Goal: Submit feedback/report problem

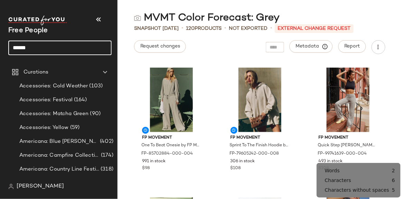
click at [71, 47] on input "******" at bounding box center [59, 47] width 103 height 15
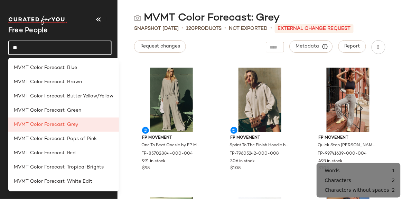
type input "*"
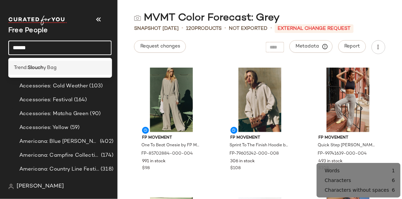
type input "******"
click at [73, 68] on div "Trend: Slouch y Bag" at bounding box center [60, 67] width 92 height 7
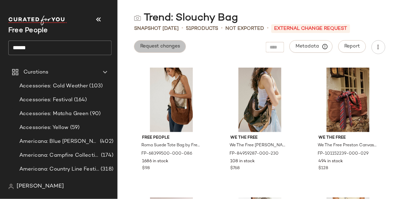
click at [152, 50] on button "Request changes" at bounding box center [160, 46] width 52 height 12
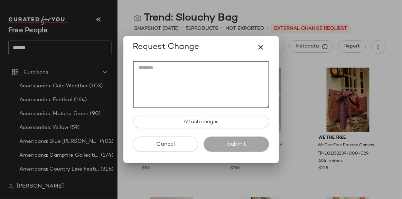
click at [158, 80] on textarea at bounding box center [201, 84] width 136 height 47
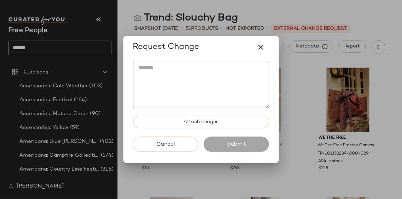
click at [195, 86] on textarea at bounding box center [201, 84] width 136 height 47
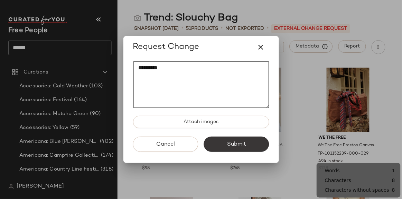
type textarea "********"
click at [217, 145] on button "Submit" at bounding box center [236, 143] width 65 height 15
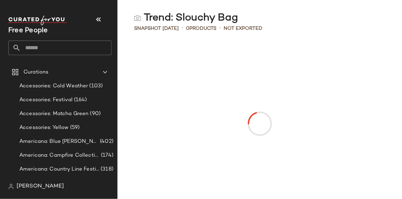
drag, startPoint x: 66, startPoint y: 51, endPoint x: 70, endPoint y: 52, distance: 4.4
click at [66, 51] on input "text" at bounding box center [66, 47] width 91 height 15
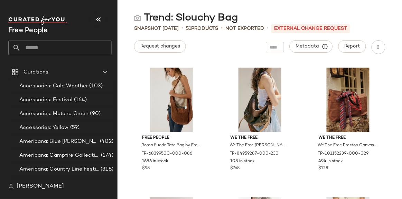
click at [227, 47] on div "Request changes Metadata Report" at bounding box center [260, 47] width 285 height 14
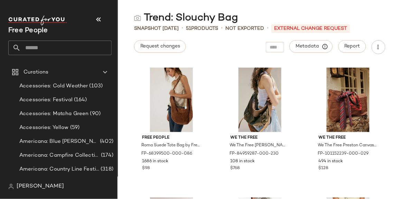
click at [72, 44] on input "text" at bounding box center [66, 47] width 91 height 15
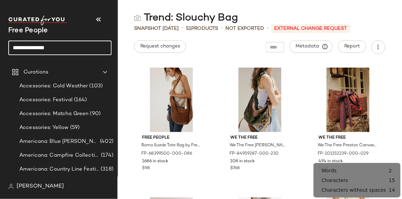
type input "**********"
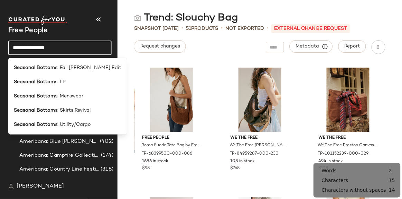
click at [74, 44] on input "**********" at bounding box center [59, 47] width 103 height 15
click at [77, 88] on div "Seasonal Bottom s: LP" at bounding box center [67, 82] width 119 height 14
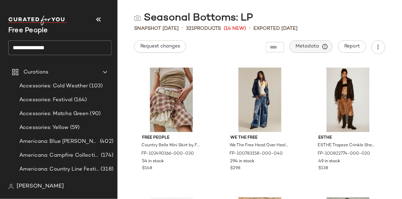
click at [319, 40] on button "Metadata" at bounding box center [311, 46] width 43 height 12
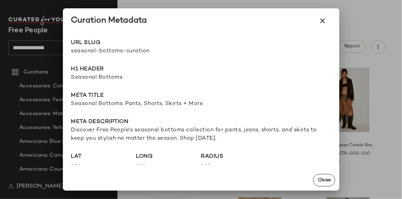
click at [118, 54] on span "seasonal-bottoms-curation" at bounding box center [136, 51] width 130 height 8
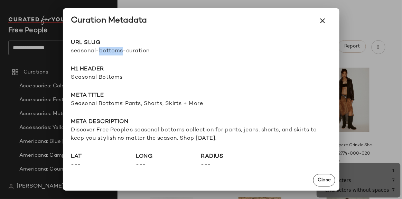
click at [118, 54] on span "seasonal-bottoms-curation" at bounding box center [136, 51] width 130 height 8
copy div "seasonal-bottoms-curation Go to Shop"
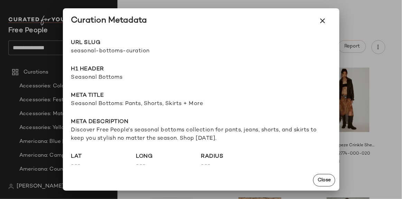
click at [99, 79] on span "Seasonal Bottoms" at bounding box center [201, 77] width 260 height 8
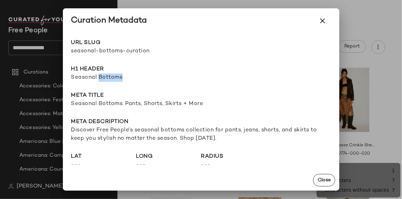
click at [99, 79] on span "Seasonal Bottoms" at bounding box center [201, 77] width 260 height 8
copy span "Seasonal Bottoms"
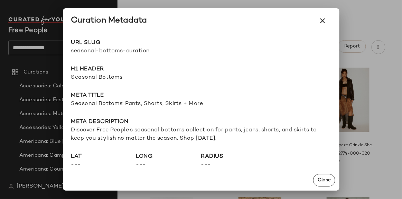
click at [107, 100] on span "Seasonal Bottoms: Pants, Shorts, Skirts + More" at bounding box center [201, 104] width 260 height 8
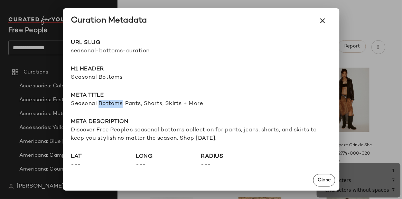
click at [108, 103] on span "Seasonal Bottoms: Pants, Shorts, Skirts + More" at bounding box center [201, 104] width 260 height 8
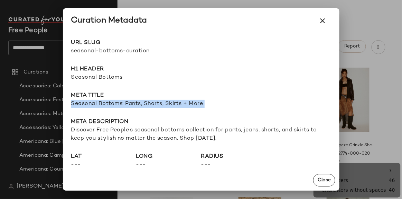
click at [108, 103] on span "Seasonal Bottoms: Pants, Shorts, Skirts + More" at bounding box center [201, 104] width 260 height 8
copy span "Seasonal Bottoms: Pants, Shorts, Skirts + More"
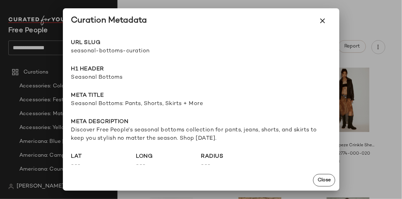
click at [101, 130] on span "Discover Free People's seasonal bottoms collection for pants, jeans, shorts, an…" at bounding box center [201, 134] width 260 height 17
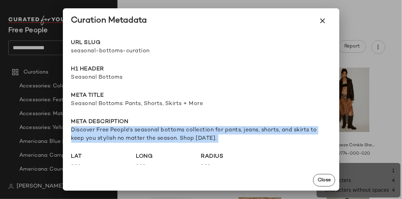
click at [101, 130] on span "Discover Free People's seasonal bottoms collection for pants, jeans, shorts, an…" at bounding box center [201, 134] width 260 height 17
copy span "Discover Free People's seasonal bottoms collection for pants, jeans, shorts, an…"
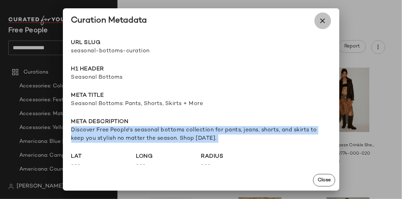
click at [327, 22] on icon "button" at bounding box center [323, 21] width 8 height 8
